Goal: Find contact information: Find contact information

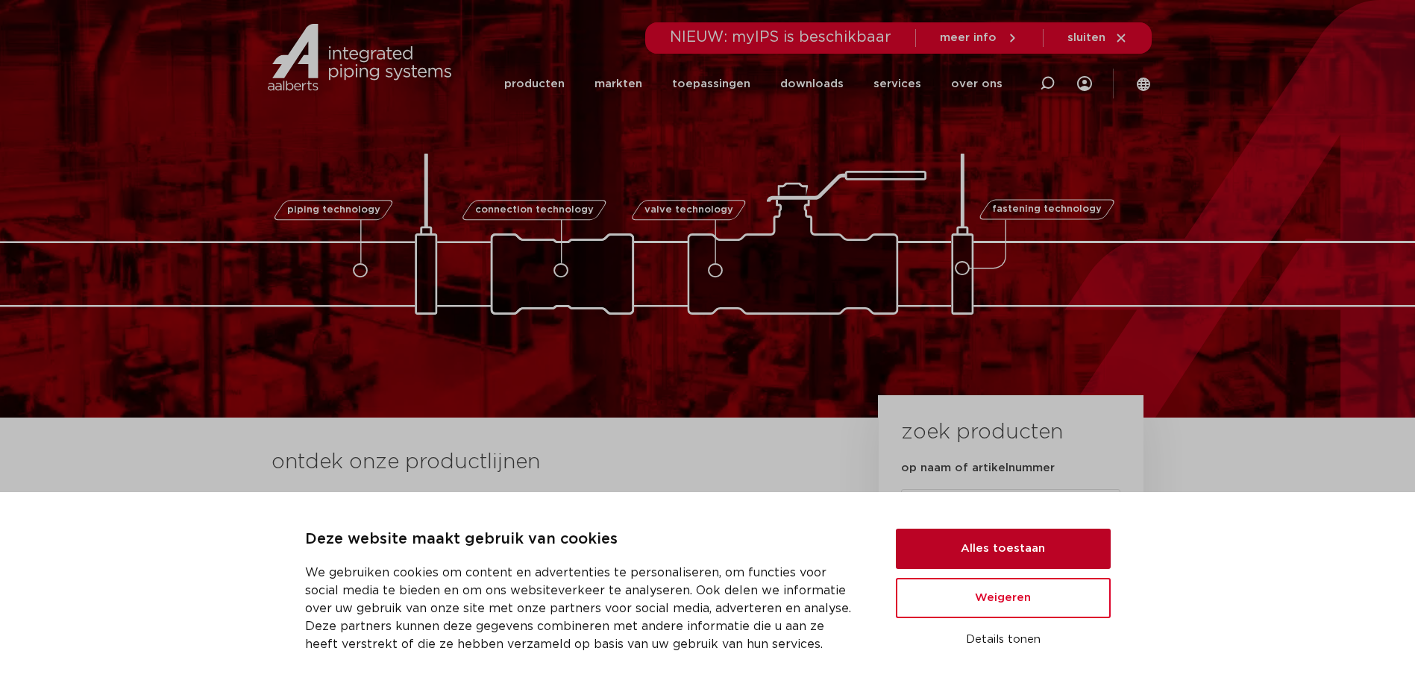
click at [983, 544] on button "Alles toestaan" at bounding box center [1003, 549] width 215 height 40
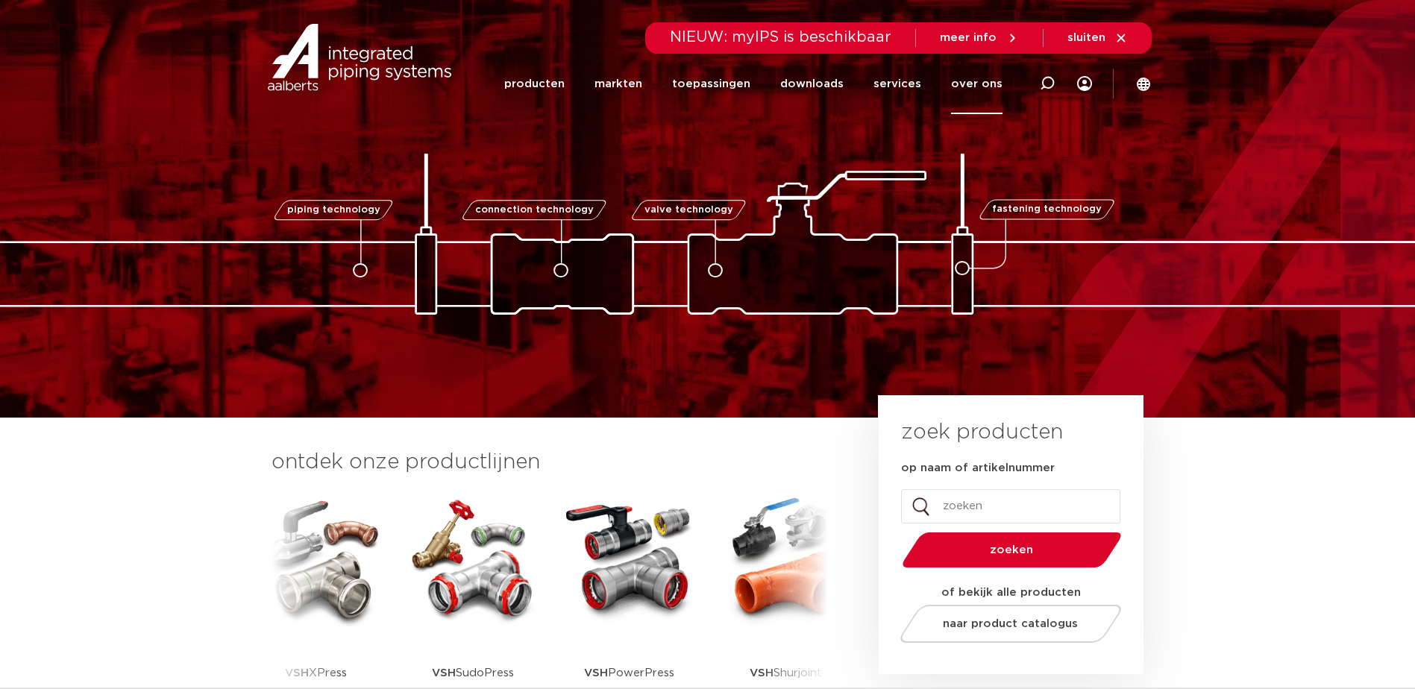
click at [973, 82] on link "over ons" at bounding box center [976, 84] width 51 height 60
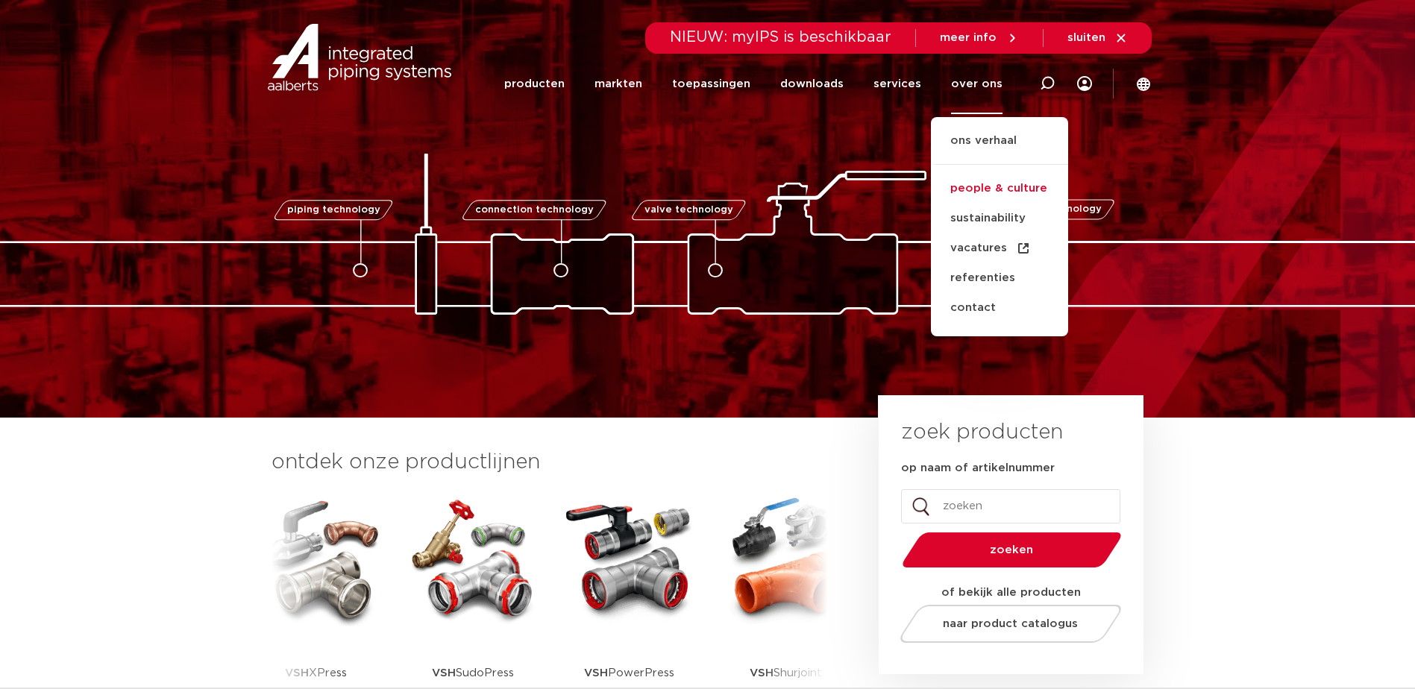
click at [974, 186] on link "people & culture" at bounding box center [999, 189] width 137 height 30
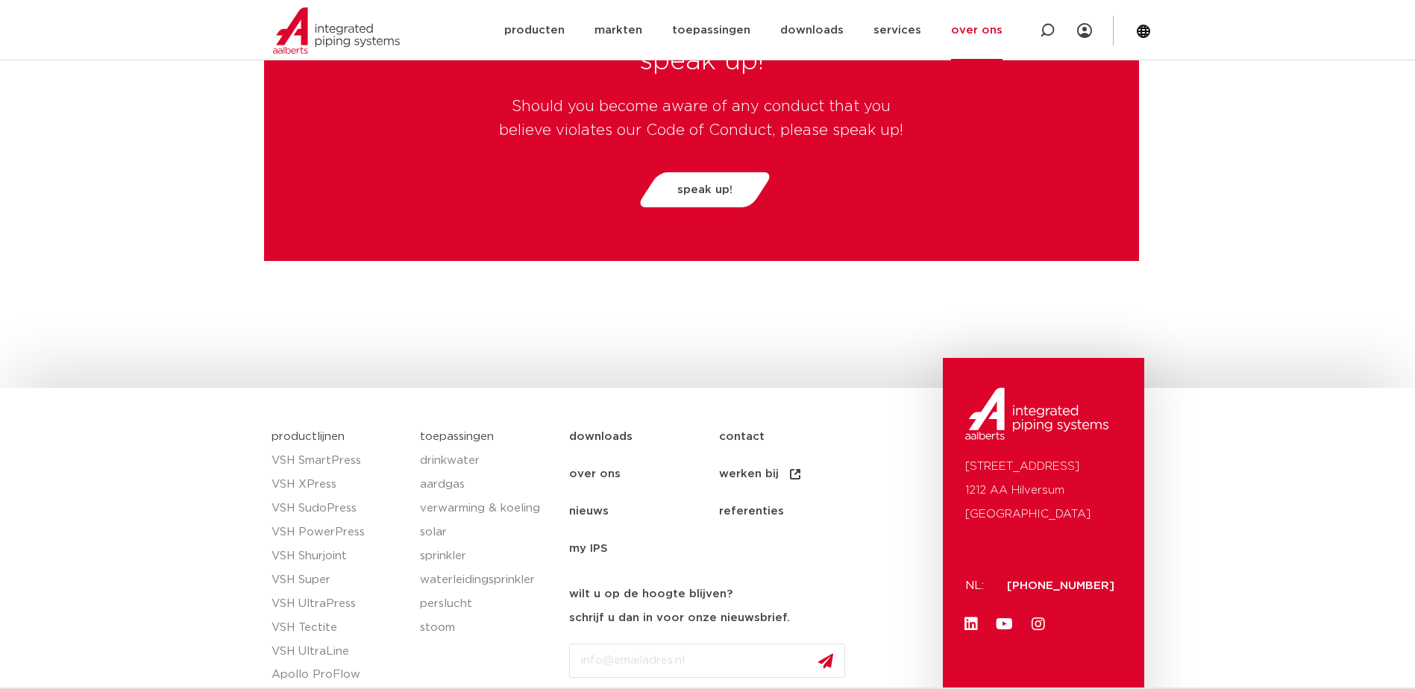
scroll to position [3920, 0]
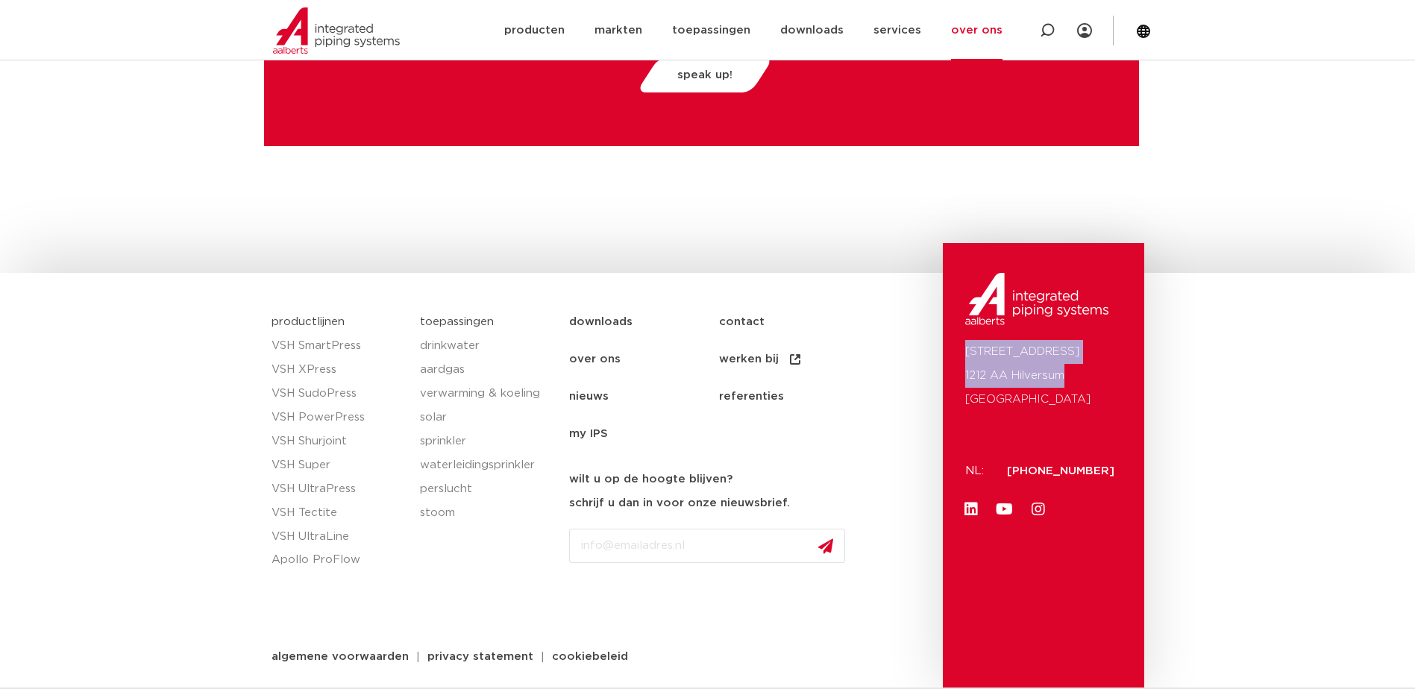
drag, startPoint x: 962, startPoint y: 351, endPoint x: 1085, endPoint y: 376, distance: 125.7
click at [1085, 376] on div "[STREET_ADDRESS]: [PHONE_NUMBER] Linkedin Youtube Instagram" at bounding box center [1043, 465] width 201 height 445
drag, startPoint x: 1085, startPoint y: 376, endPoint x: 1026, endPoint y: 360, distance: 61.9
copy p "Oude Amersfoortseweg 99 1212 AA Hilversum"
